Goal: Obtain resource: Obtain resource

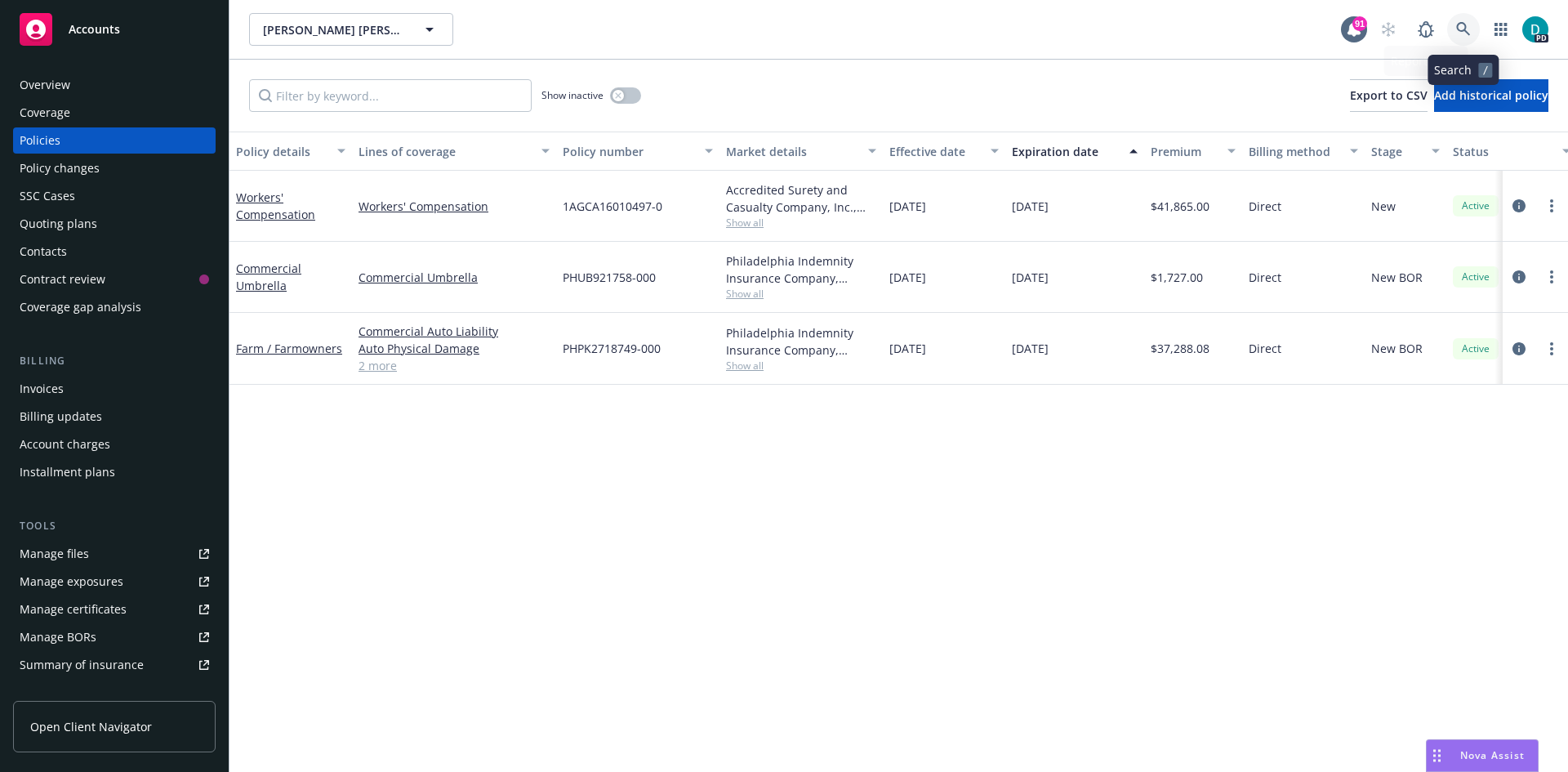
click at [1461, 34] on icon at bounding box center [1463, 30] width 15 height 15
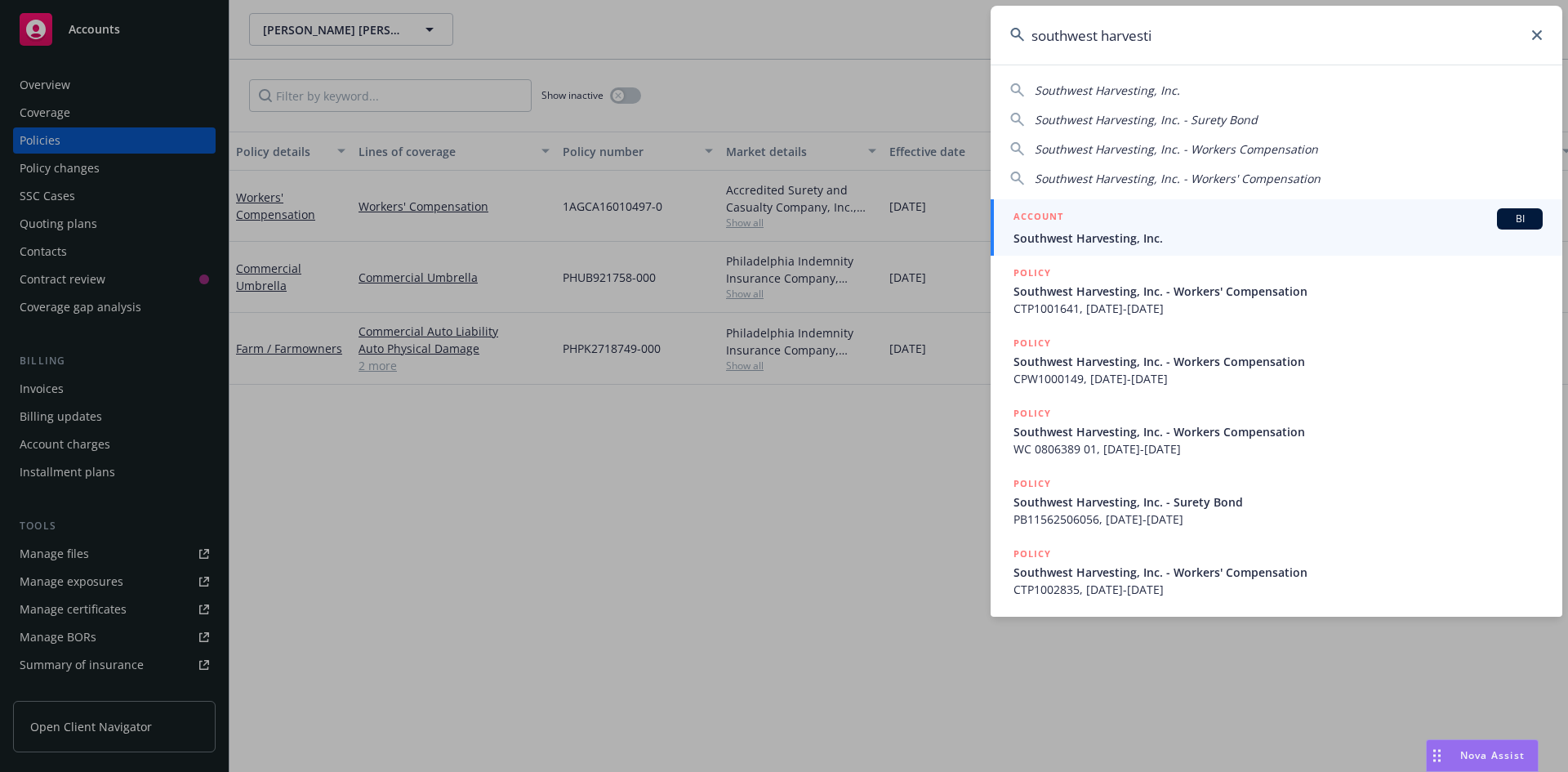
type input "southwest harvesti"
click at [1139, 236] on span "Southwest Harvesting, Inc." at bounding box center [1278, 238] width 529 height 17
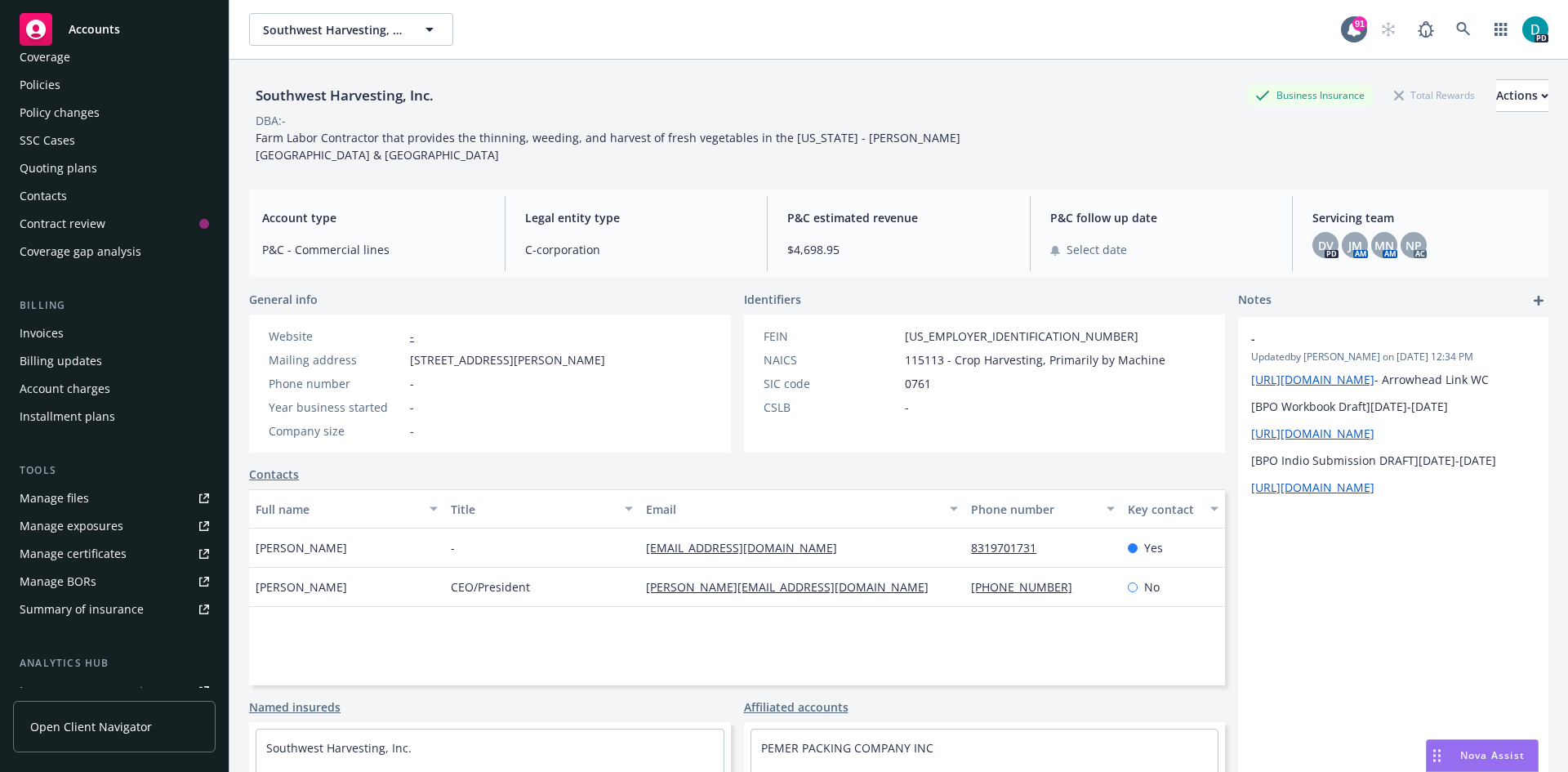
scroll to position [164, 0]
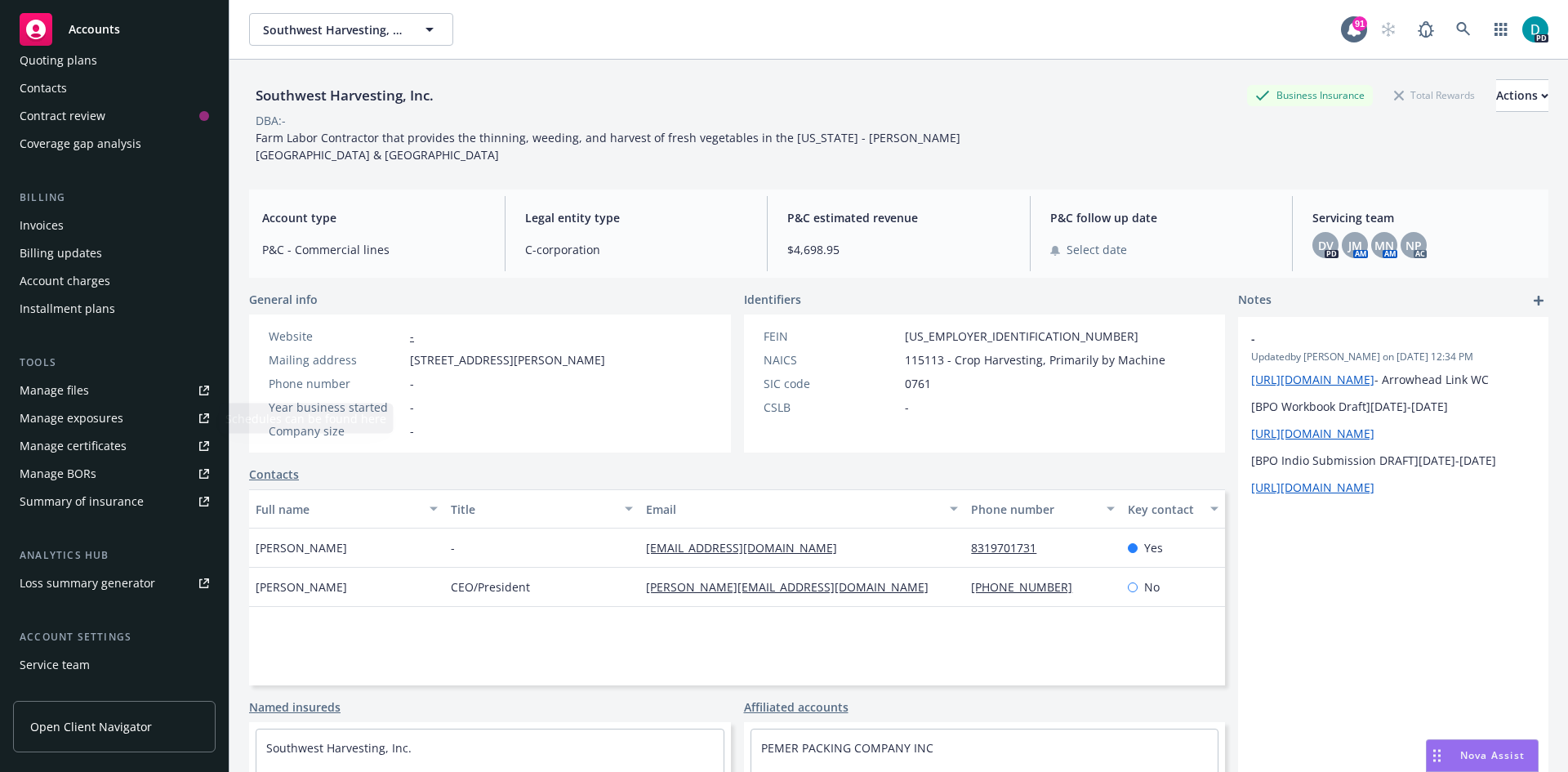
click at [74, 395] on div "Manage files" at bounding box center [55, 390] width 69 height 26
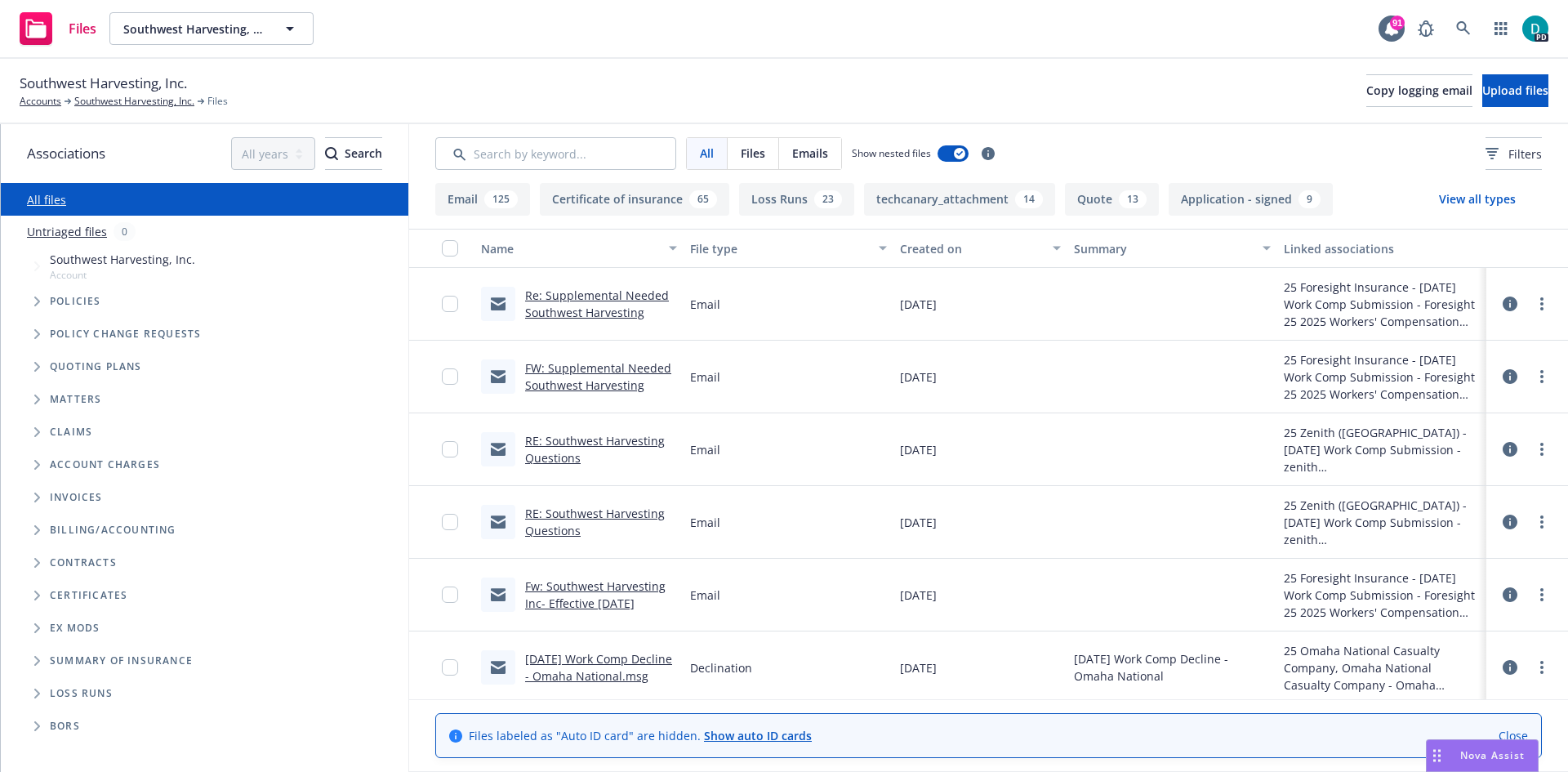
click at [93, 371] on span "Quoting plans" at bounding box center [96, 367] width 93 height 10
click at [39, 366] on icon "Tree Example" at bounding box center [36, 367] width 6 height 10
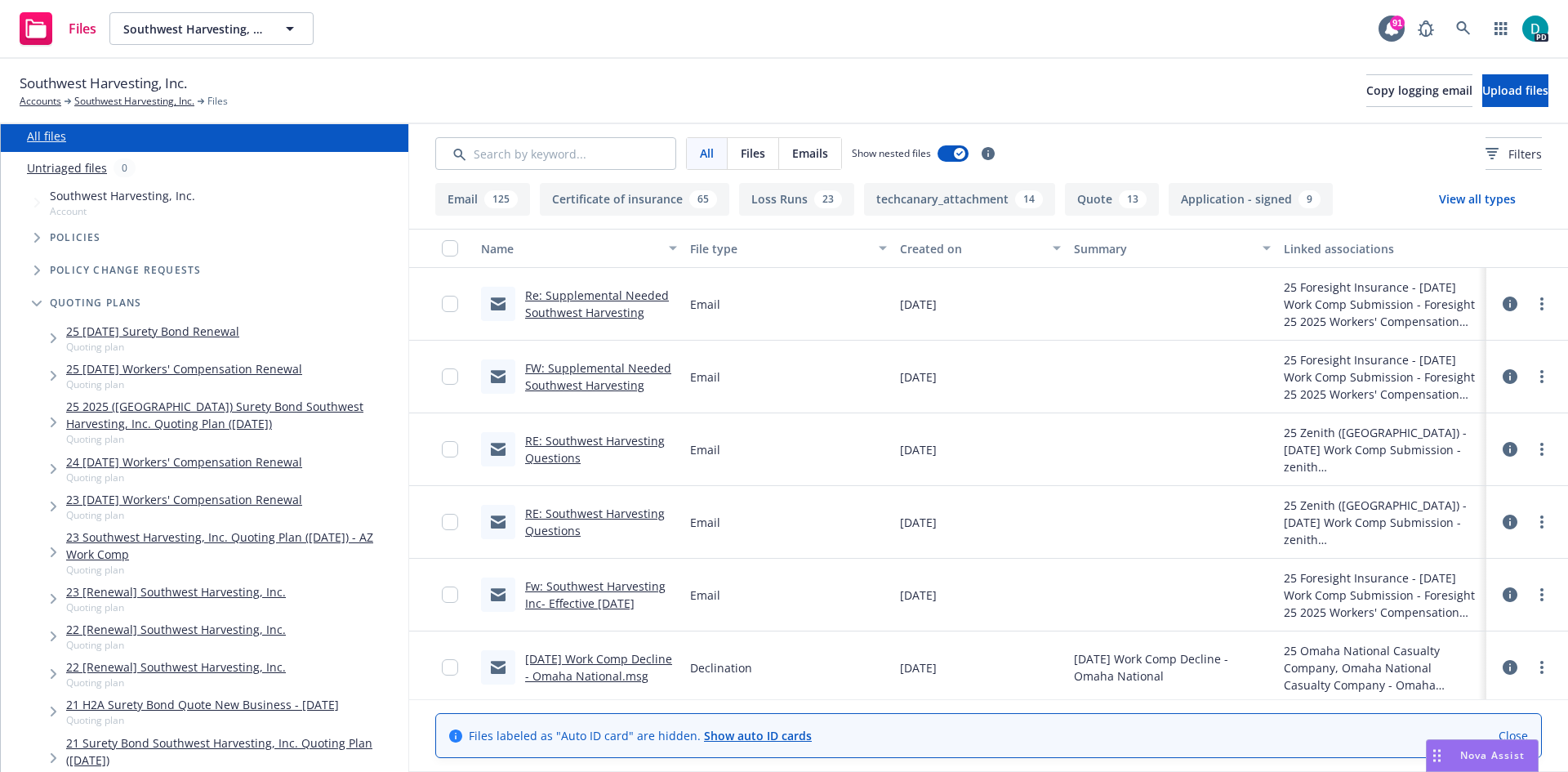
scroll to position [82, 0]
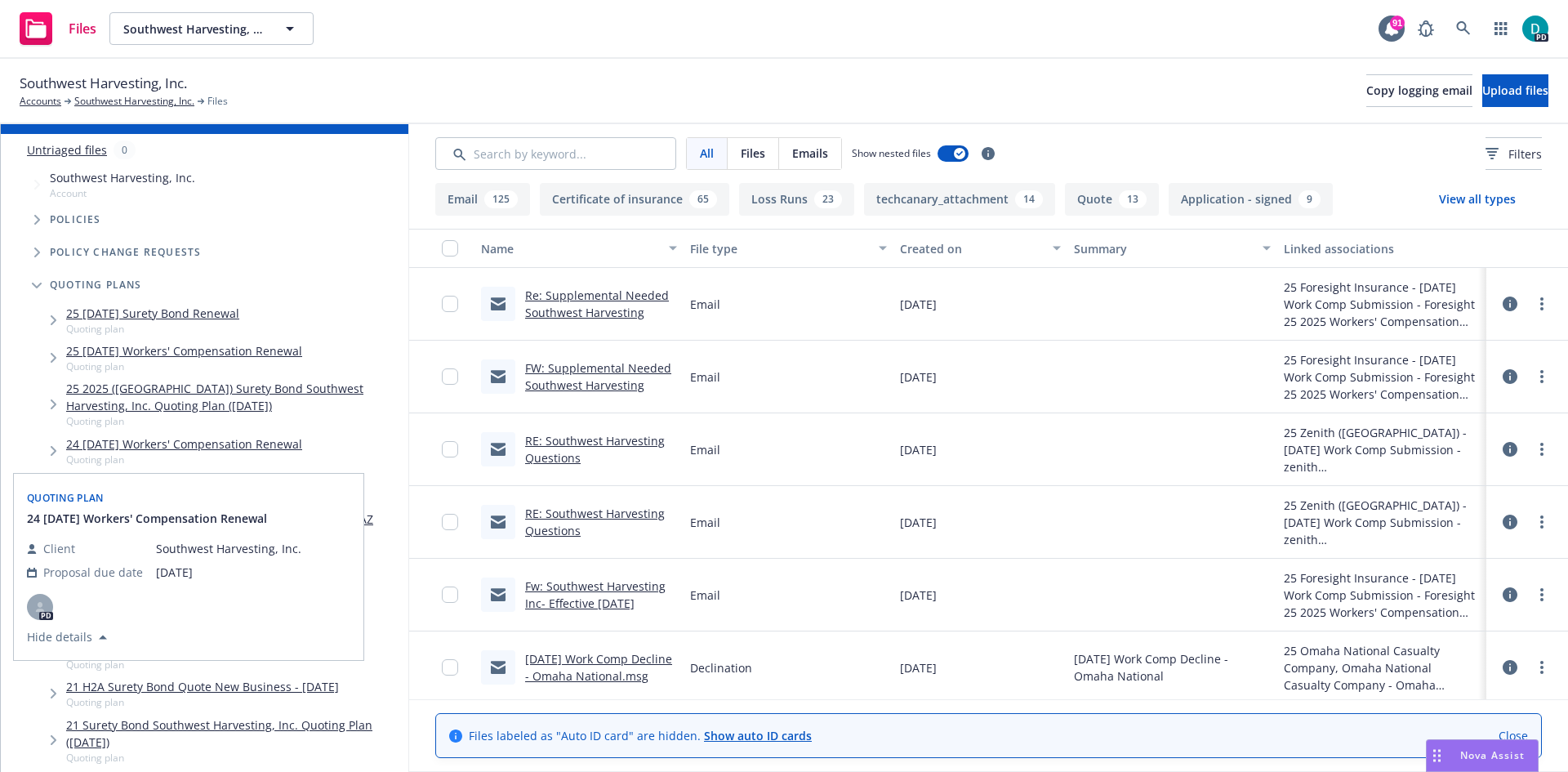
click at [182, 445] on link "24 [DATE] Workers' Compensation Renewal" at bounding box center [184, 444] width 236 height 17
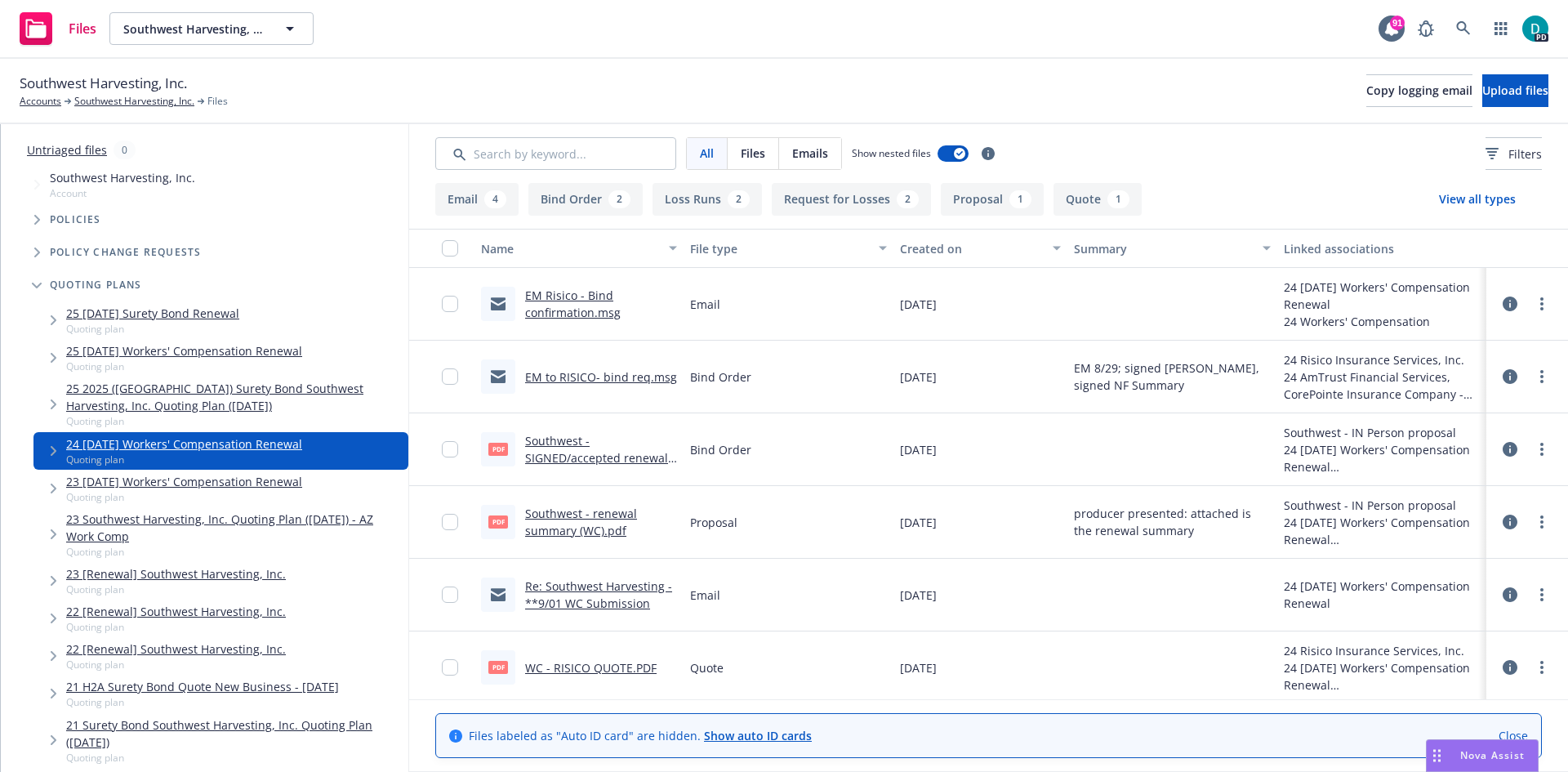
click at [600, 664] on link "WC - RISICO QUOTE.PDF" at bounding box center [590, 667] width 131 height 16
